Goal: Contribute content

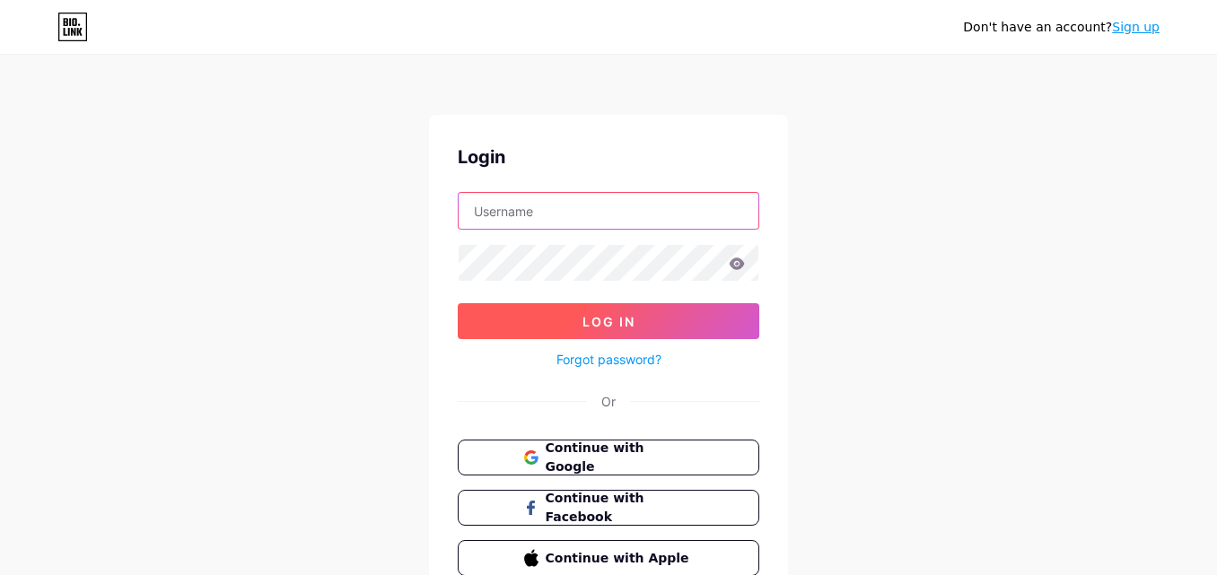
type input "[EMAIL_ADDRESS][DOMAIN_NAME]"
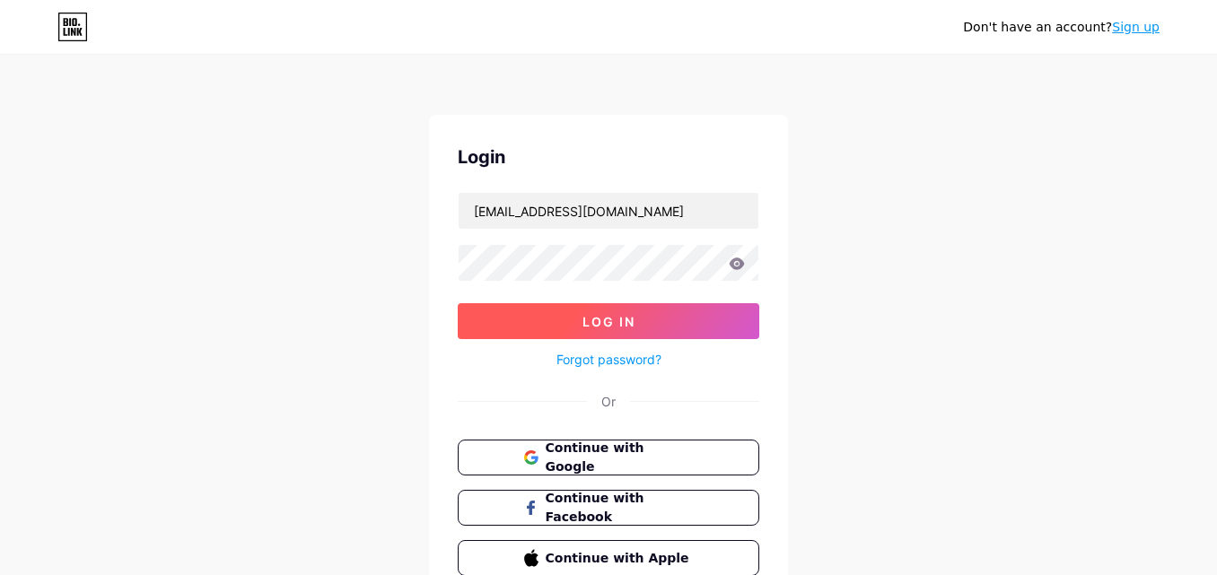
click at [602, 311] on button "Log In" at bounding box center [609, 321] width 302 height 36
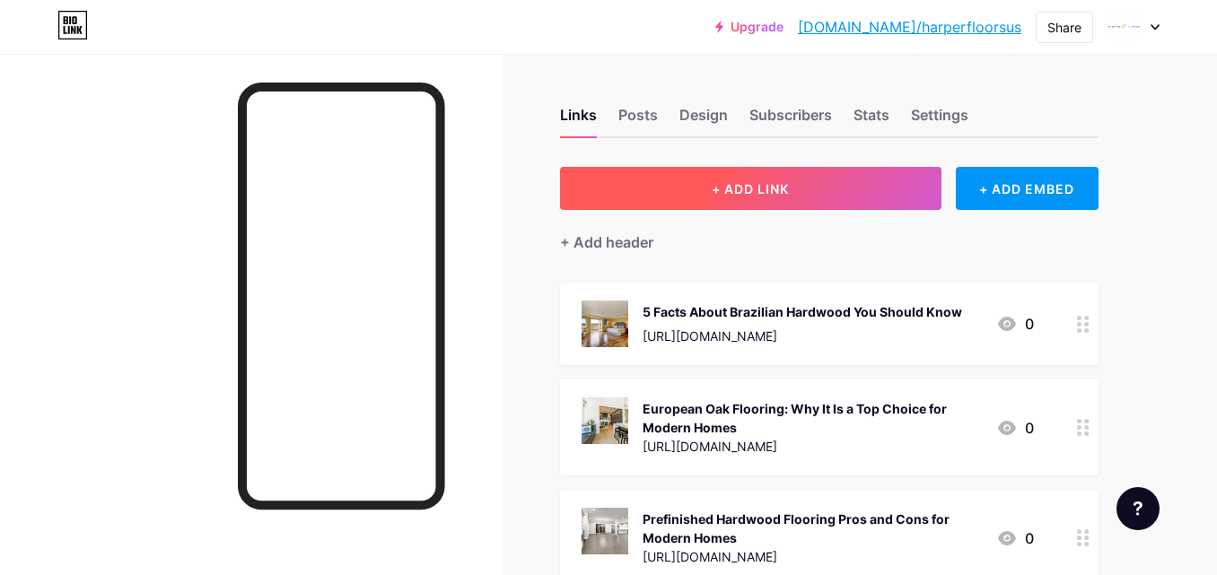
click at [792, 186] on button "+ ADD LINK" at bounding box center [750, 188] width 381 height 43
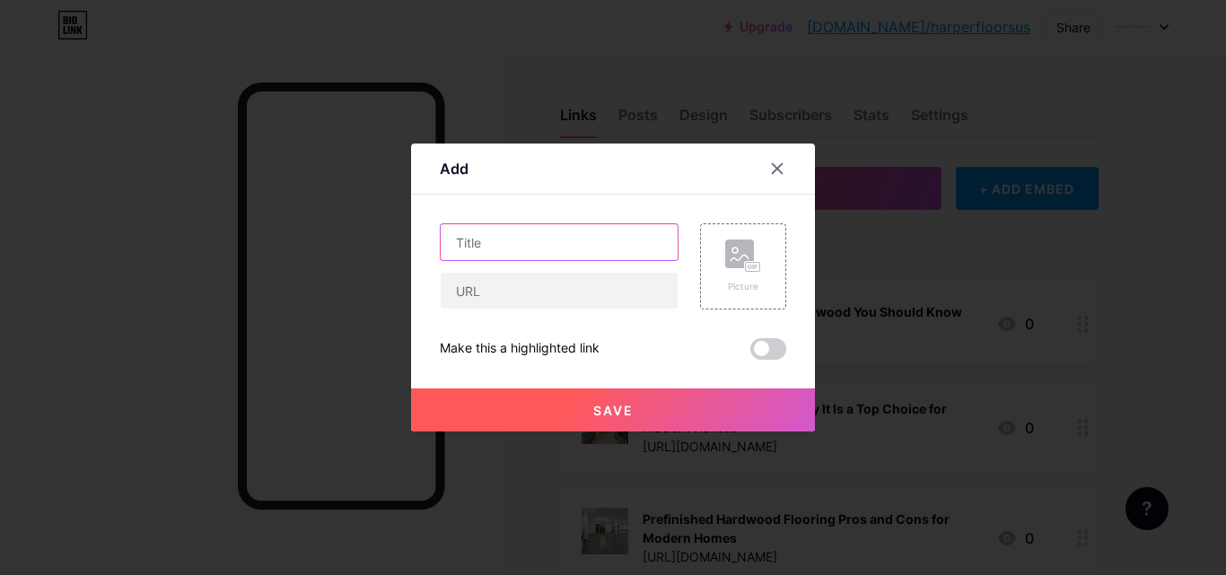
click at [484, 251] on input "text" at bounding box center [559, 242] width 237 height 36
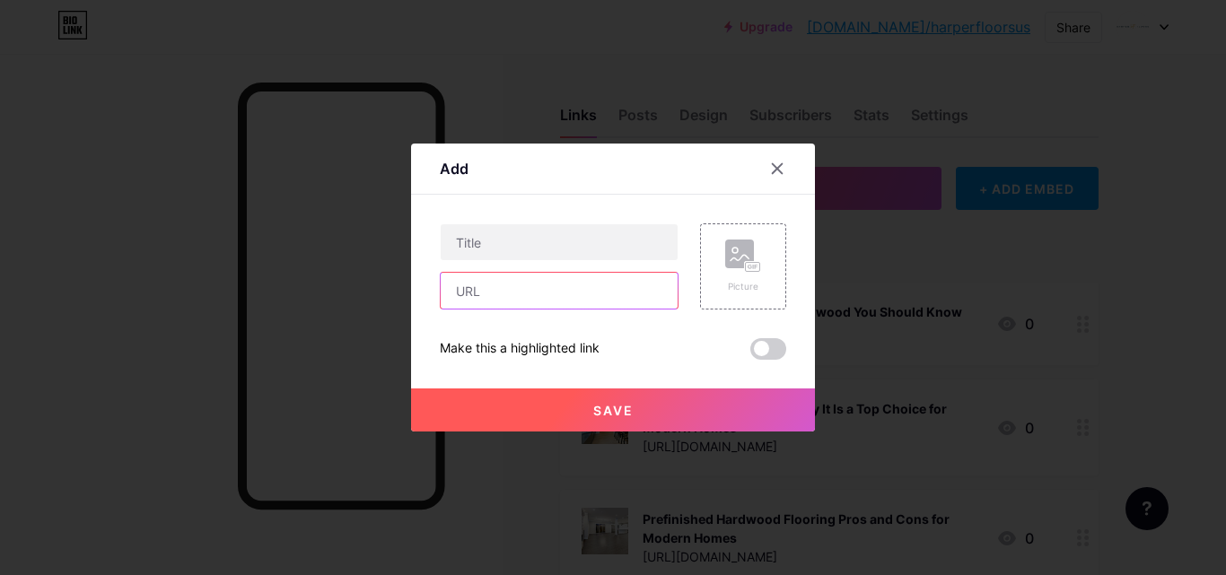
click at [491, 291] on input "text" at bounding box center [559, 291] width 237 height 36
paste input "[DOMAIN_NAME]"
type input "[DOMAIN_NAME]"
drag, startPoint x: 554, startPoint y: 294, endPoint x: 407, endPoint y: 297, distance: 146.3
click at [407, 297] on div "Add Content YouTube Play YouTube video without leaving your page. ADD Vimeo Pla…" at bounding box center [613, 287] width 1226 height 575
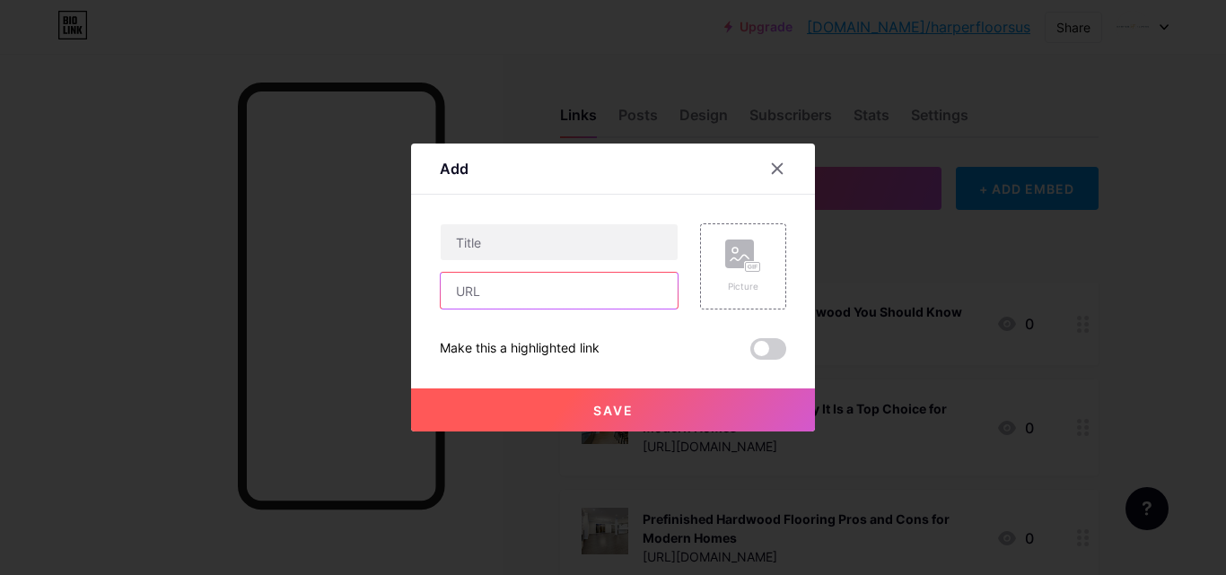
paste input "[URL][DOMAIN_NAME]"
type input "[URL][DOMAIN_NAME]"
click at [494, 266] on div "[URL][DOMAIN_NAME]" at bounding box center [559, 266] width 239 height 86
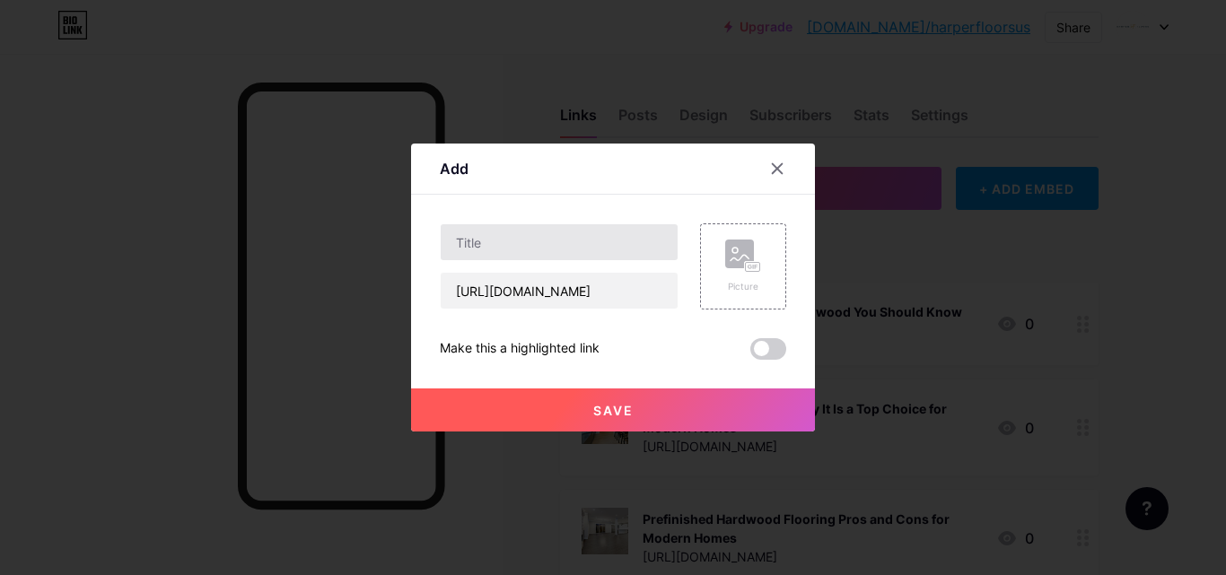
scroll to position [0, 0]
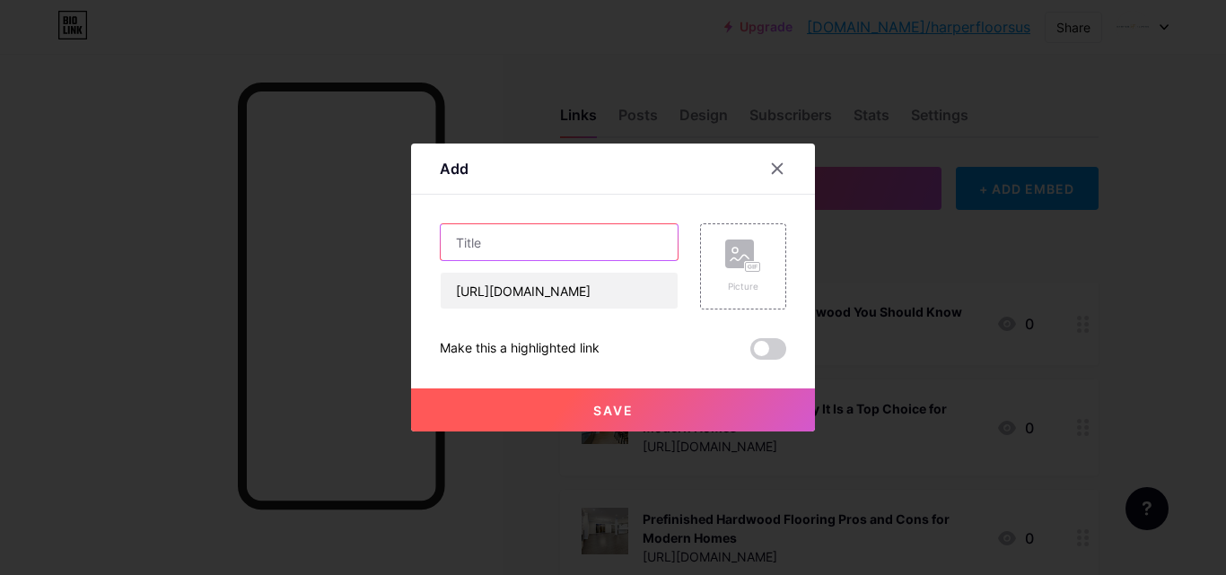
click at [489, 233] on input "text" at bounding box center [559, 242] width 237 height 36
paste input "Brazilian Teak Flooring: Timeless Strength for Busy, Beautiful Spaces"
type input "Brazilian Teak Flooring: Timeless Strength for Busy, Beautiful Spaces"
click at [727, 289] on div "Picture" at bounding box center [743, 286] width 36 height 13
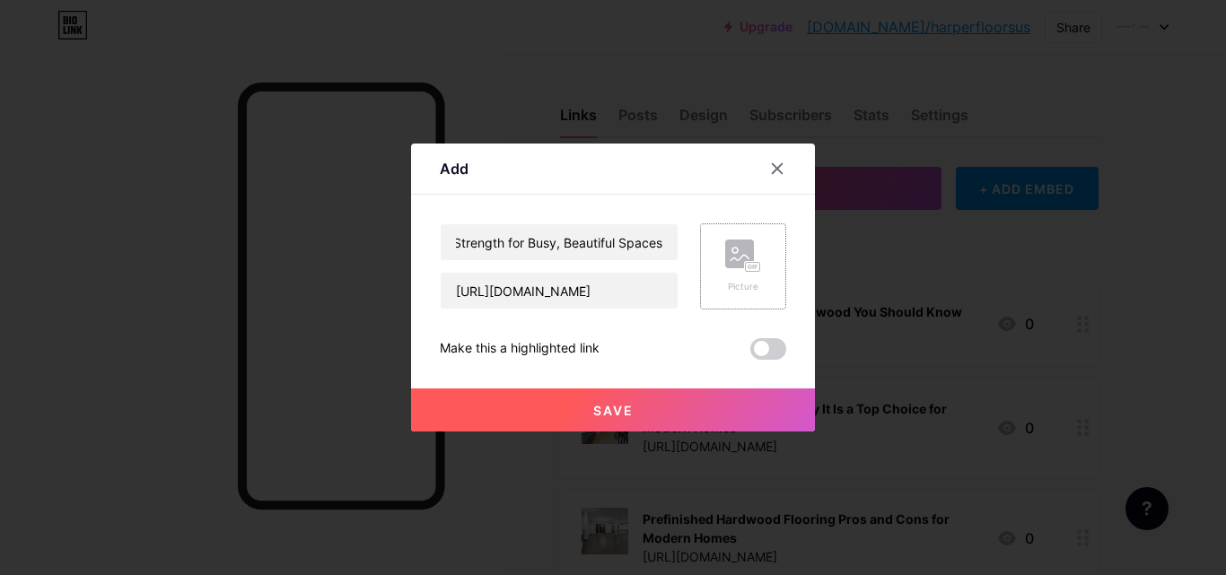
scroll to position [0, 0]
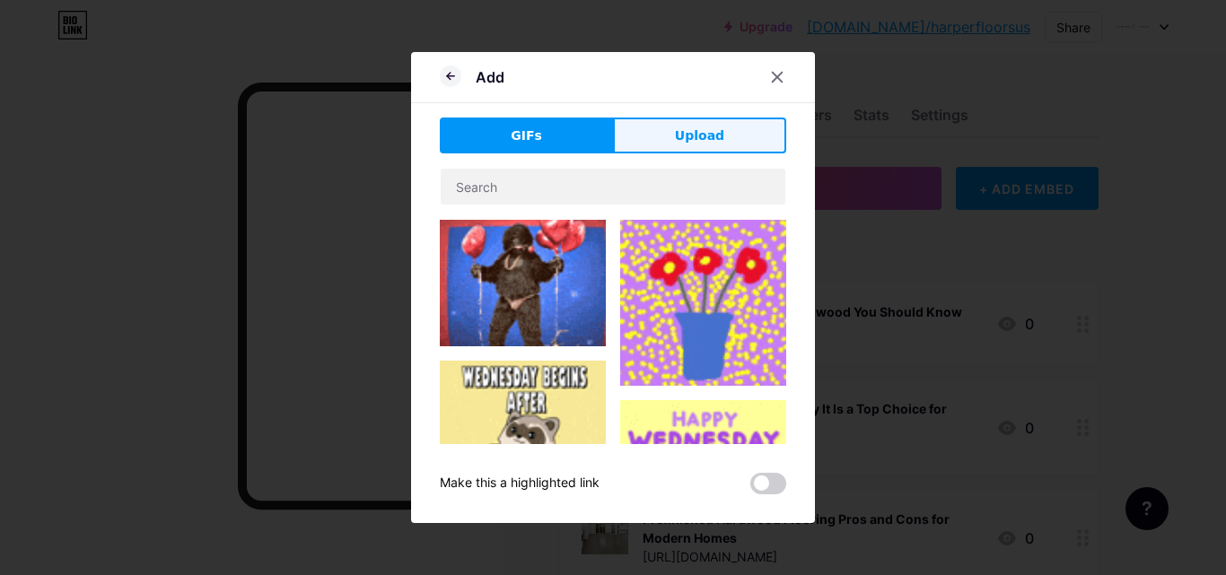
click at [704, 141] on span "Upload" at bounding box center [699, 136] width 49 height 19
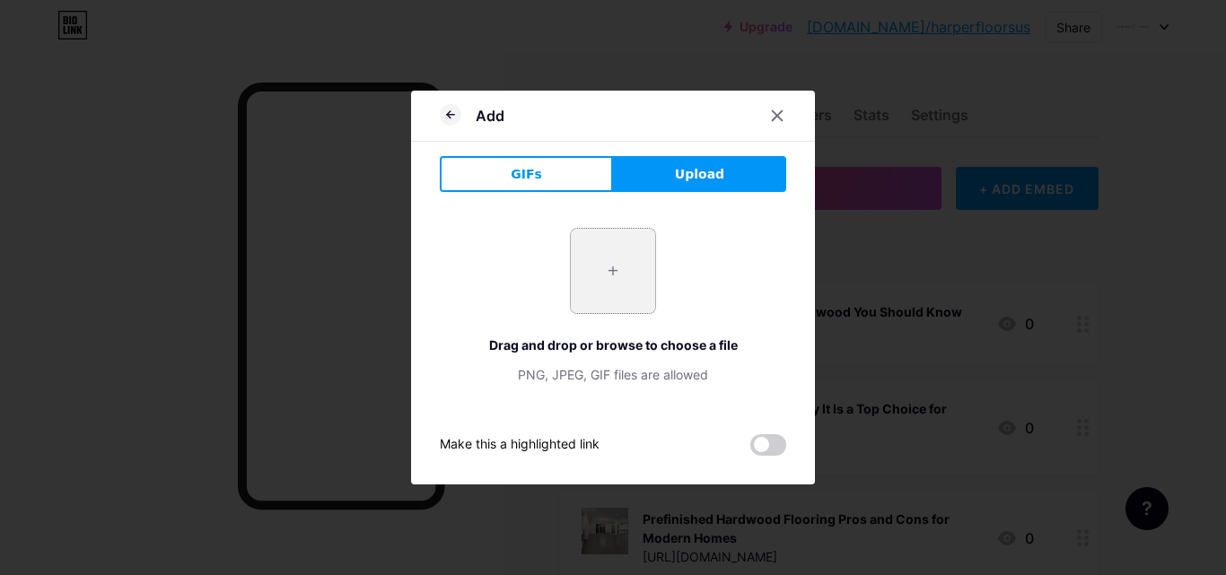
click at [626, 256] on input "file" at bounding box center [613, 271] width 84 height 84
type input "C:\fakepath\imgi_110_default.png"
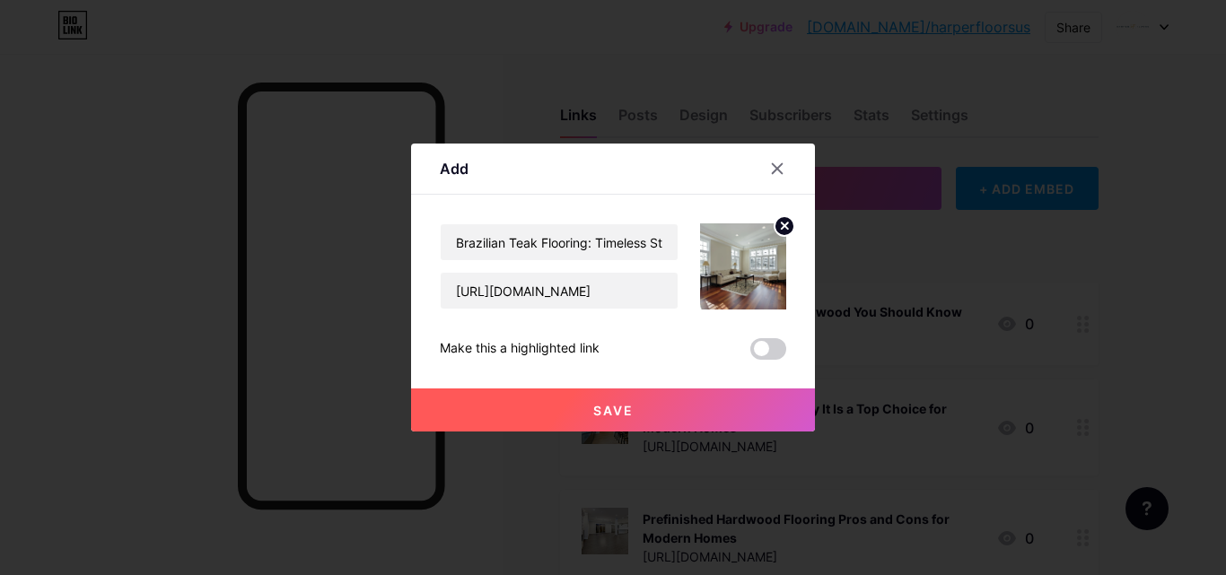
click at [696, 415] on button "Save" at bounding box center [613, 410] width 404 height 43
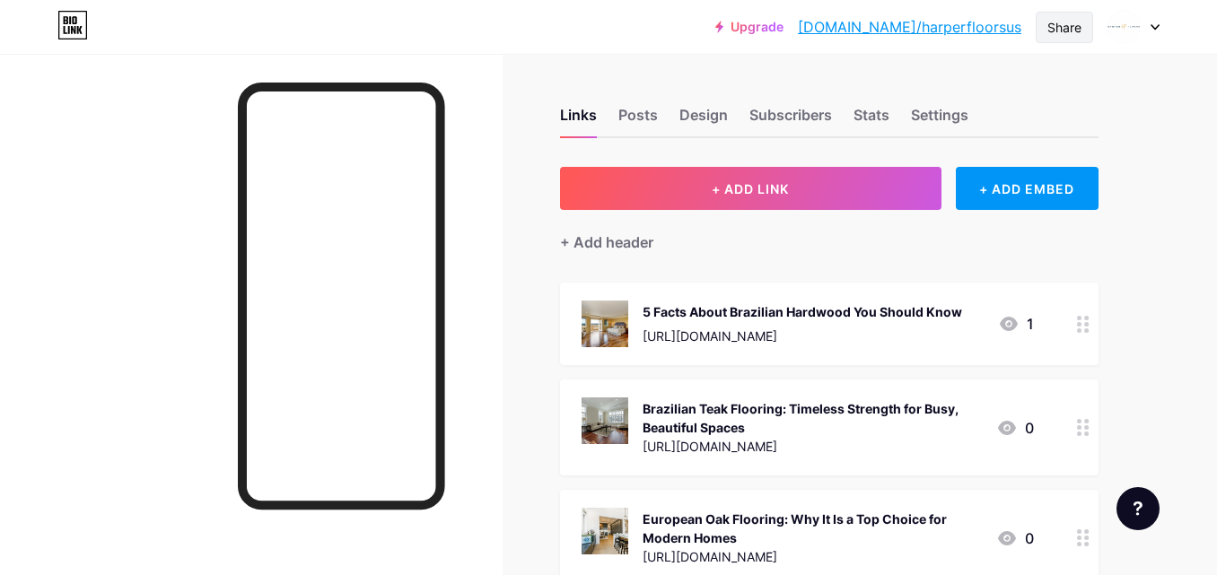
click at [1059, 20] on div "Share" at bounding box center [1064, 27] width 34 height 19
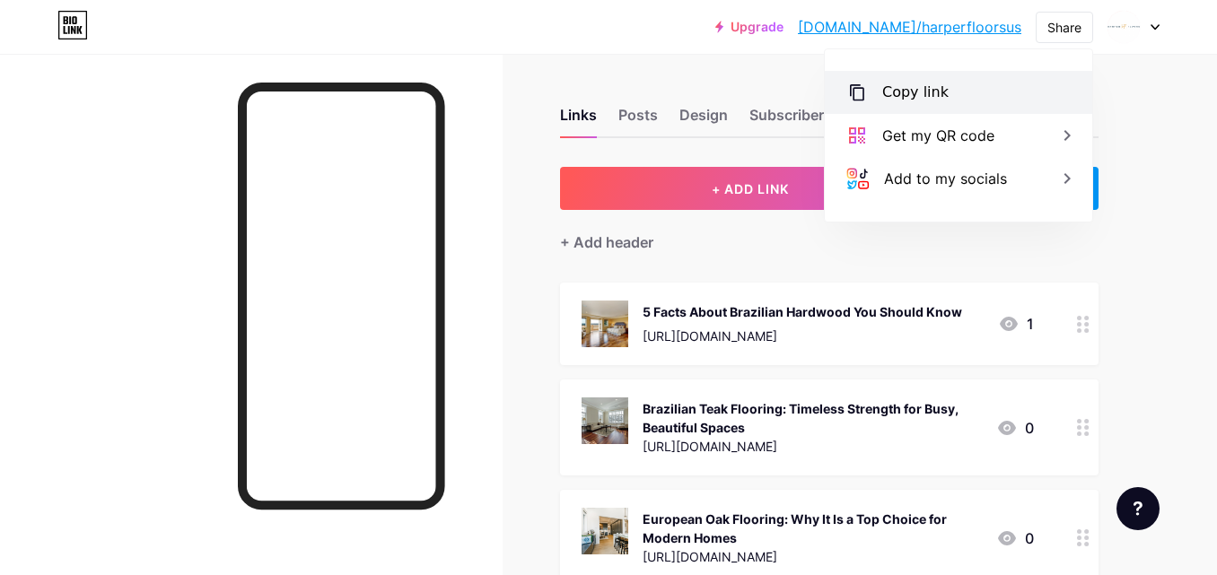
click at [916, 79] on div "Copy link" at bounding box center [958, 92] width 267 height 43
click at [709, 408] on div "Brazilian Teak Flooring: Timeless Strength for Busy, Beautiful Spaces" at bounding box center [812, 418] width 339 height 38
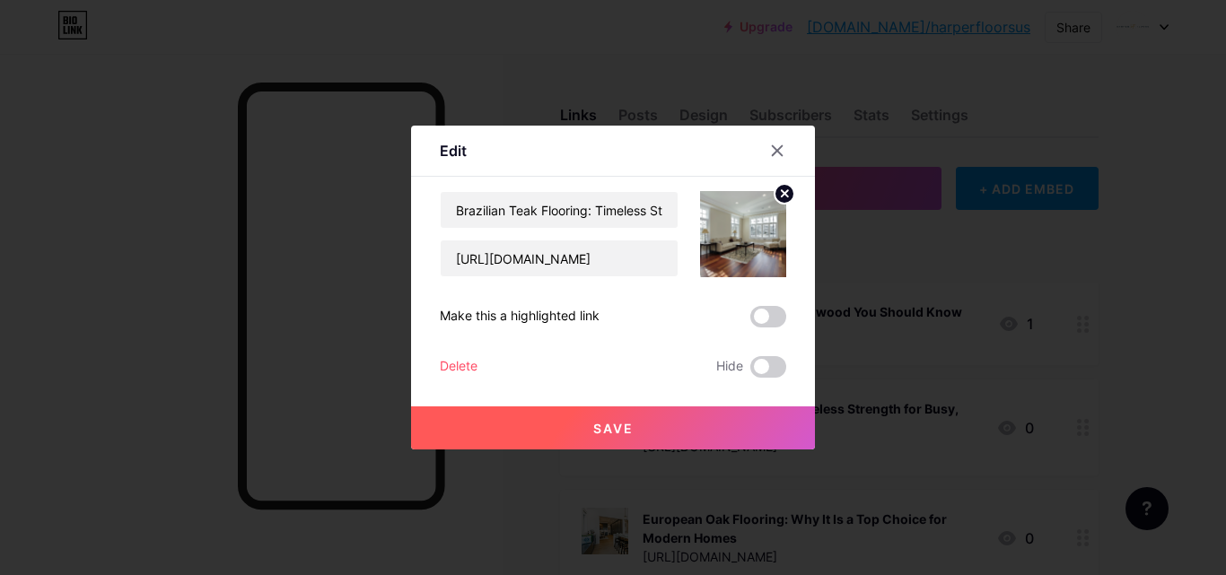
click at [553, 420] on button "Save" at bounding box center [613, 428] width 404 height 43
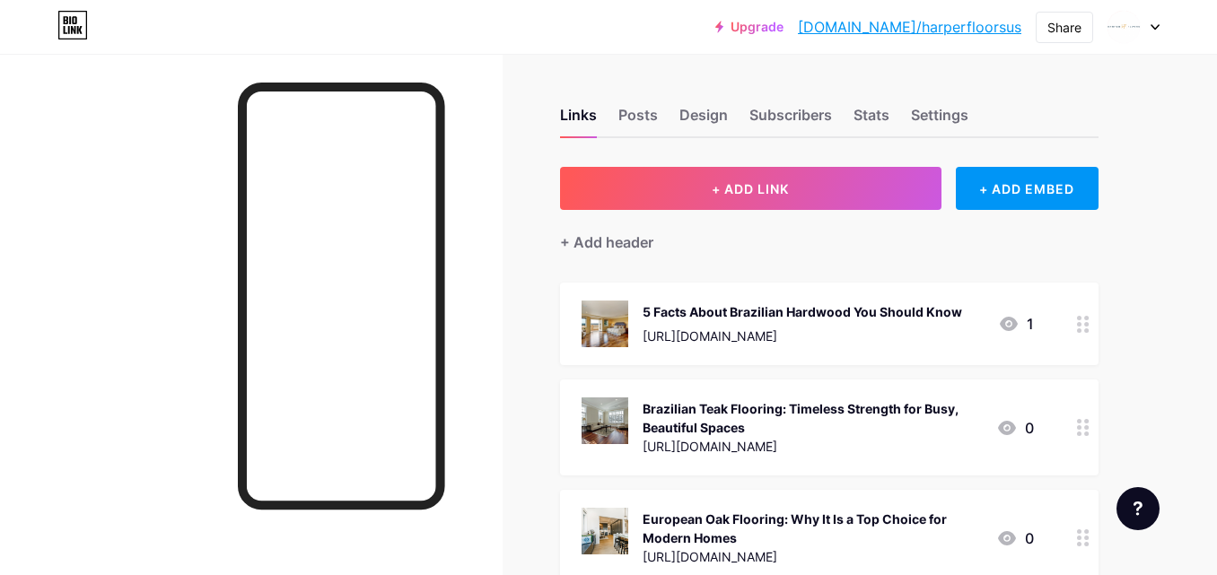
click at [1074, 434] on div at bounding box center [1083, 428] width 31 height 96
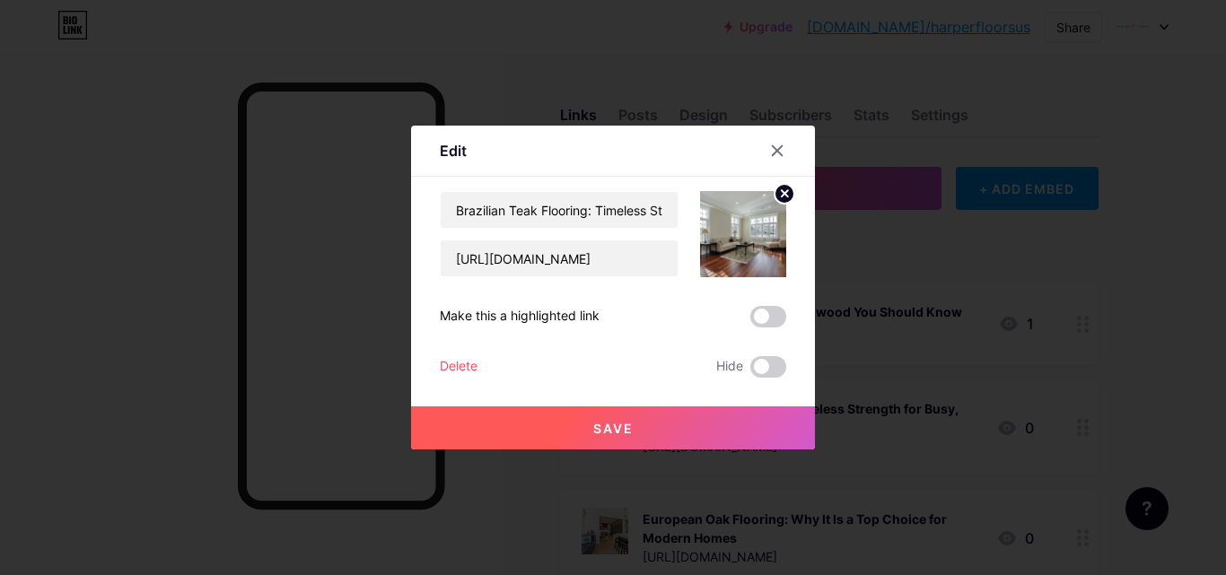
click at [740, 411] on button "Save" at bounding box center [613, 428] width 404 height 43
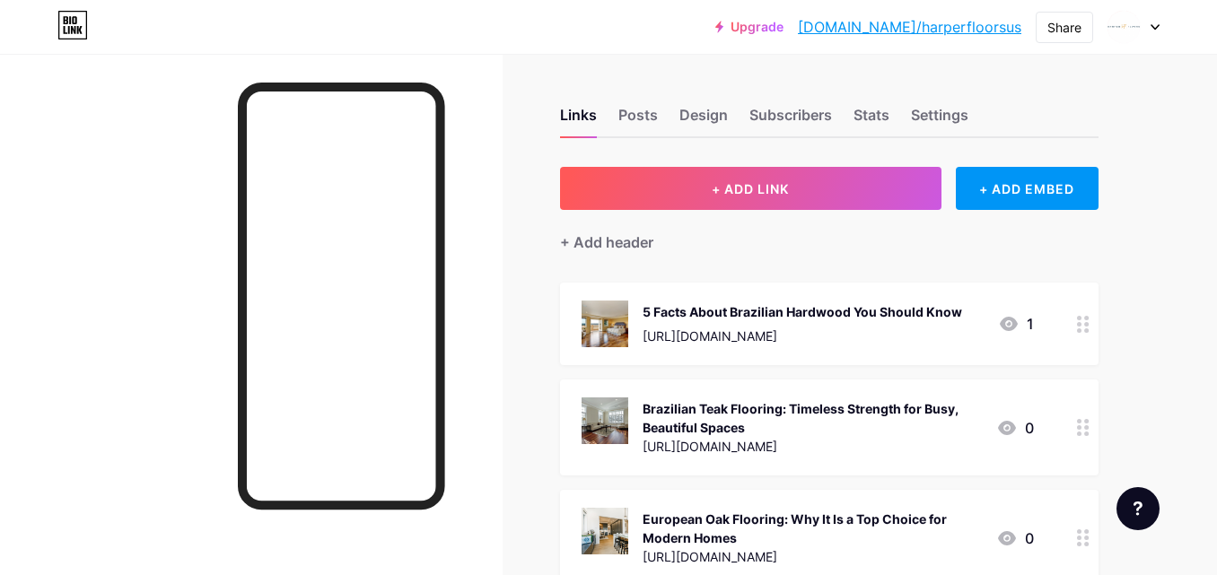
click at [1084, 423] on icon at bounding box center [1083, 427] width 13 height 17
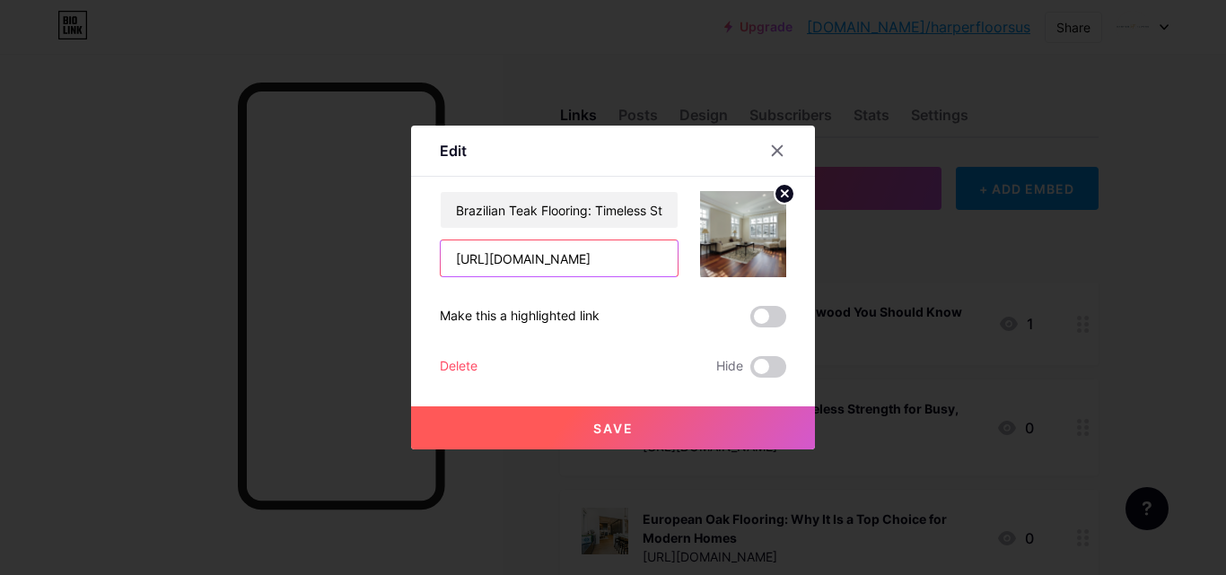
click at [528, 244] on input "[URL][DOMAIN_NAME]" at bounding box center [559, 259] width 237 height 36
click at [629, 424] on span "Save" at bounding box center [613, 428] width 40 height 15
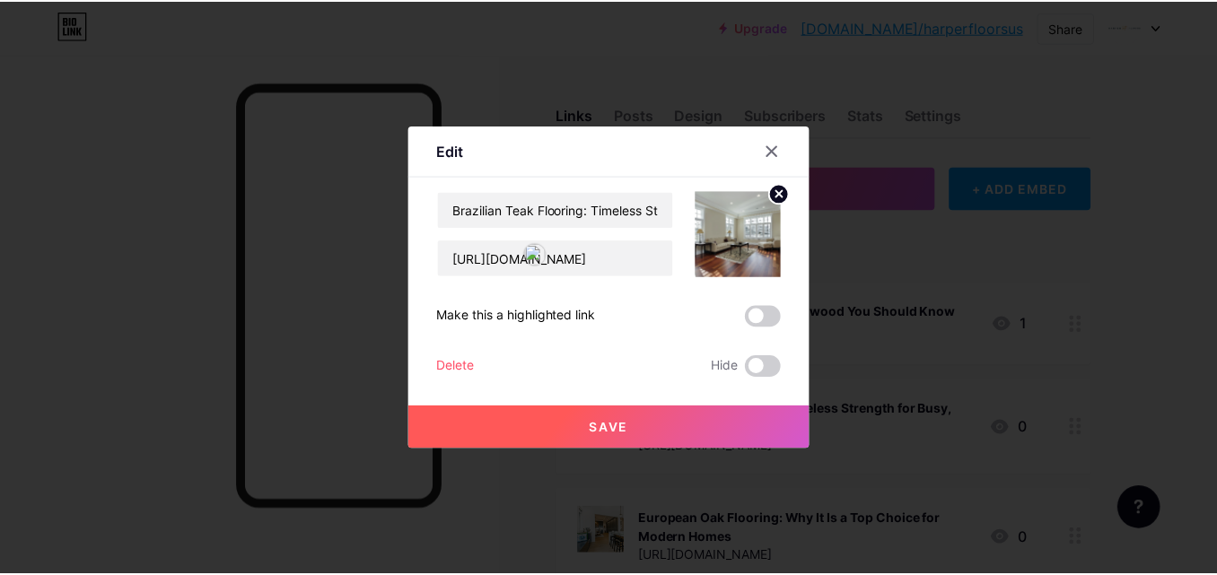
scroll to position [0, 0]
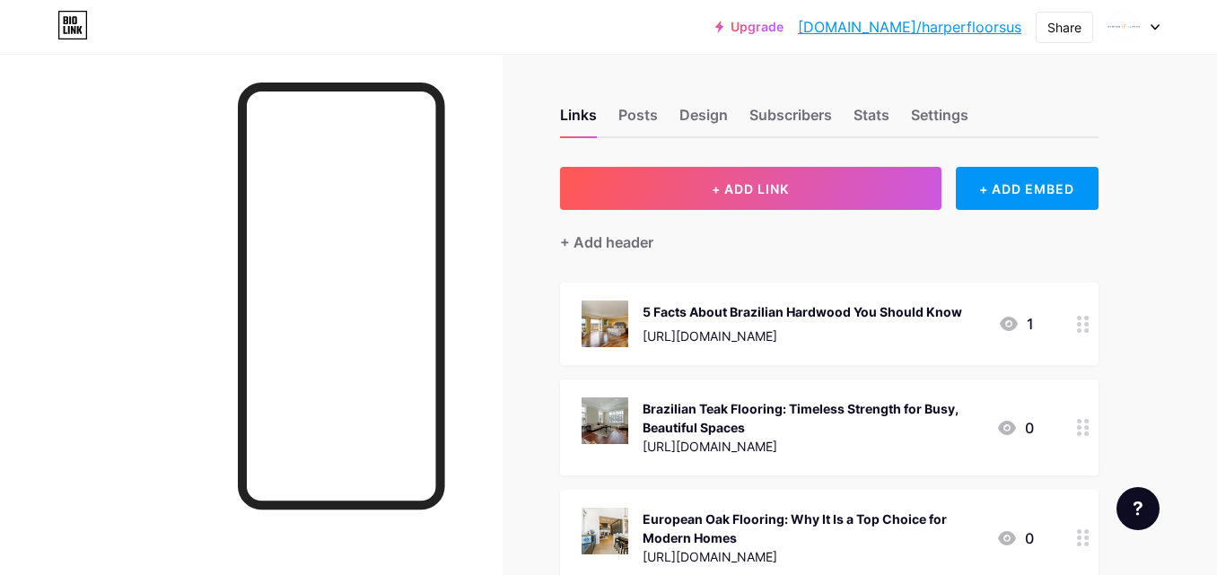
click at [669, 415] on div "Brazilian Teak Flooring: Timeless Strength for Busy, Beautiful Spaces" at bounding box center [812, 418] width 339 height 38
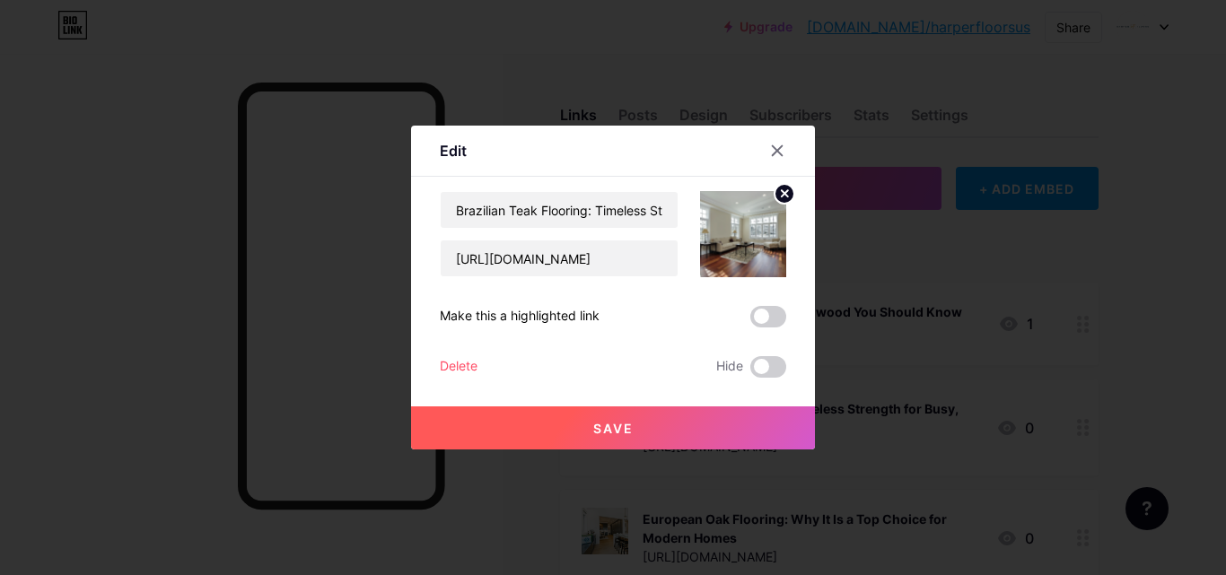
click at [656, 421] on button "Save" at bounding box center [613, 428] width 404 height 43
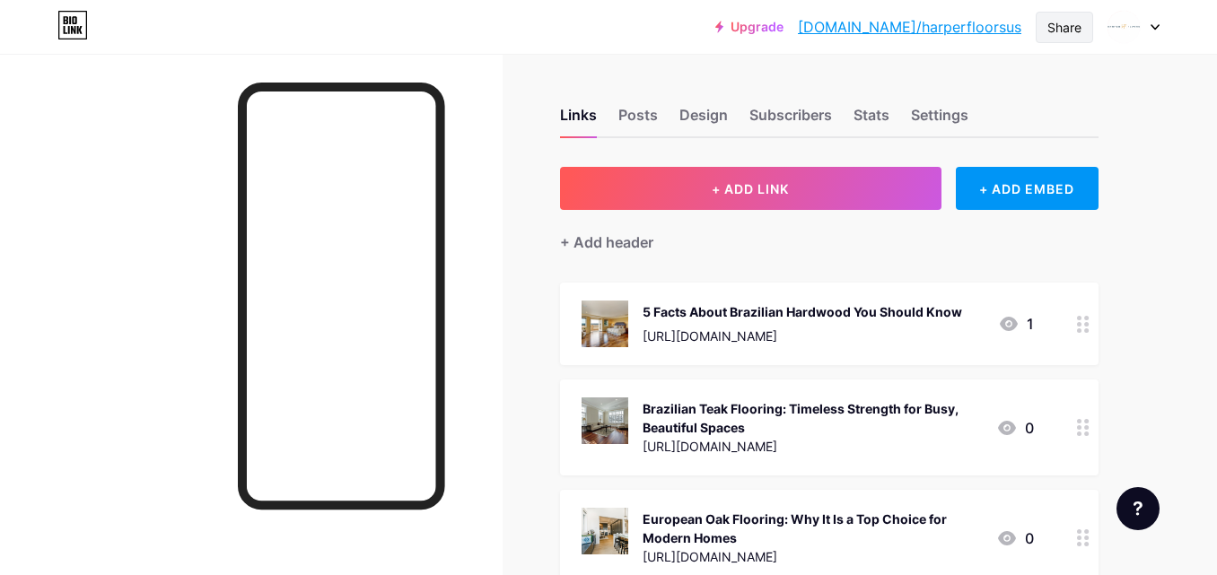
click at [1051, 30] on div "Share" at bounding box center [1064, 27] width 34 height 19
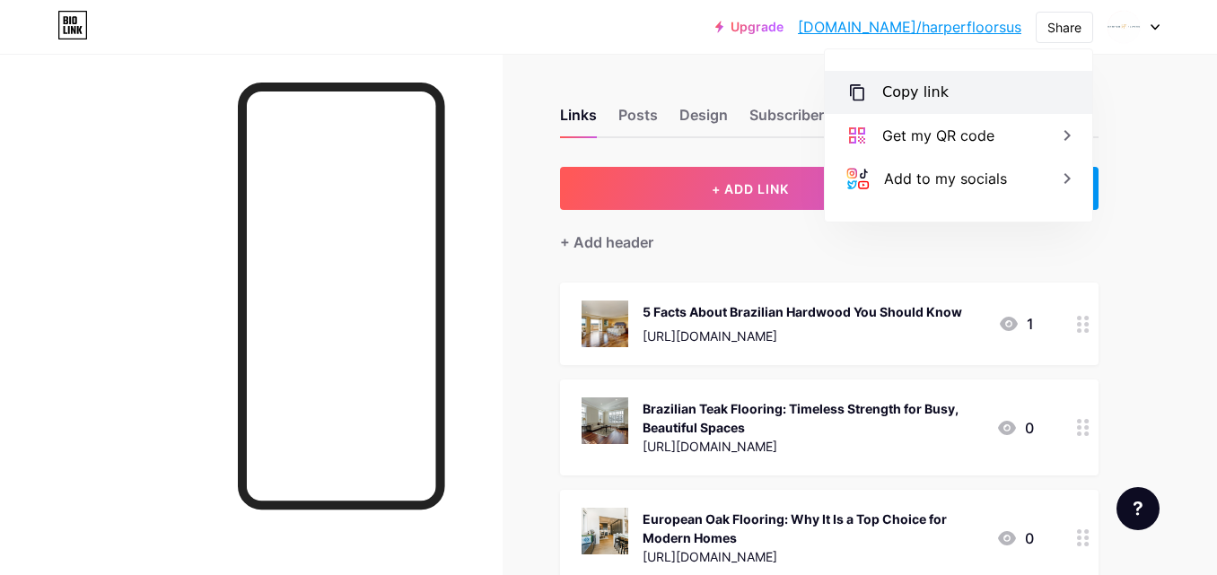
click at [914, 88] on div "Copy link" at bounding box center [915, 93] width 66 height 22
